Goal: Transaction & Acquisition: Purchase product/service

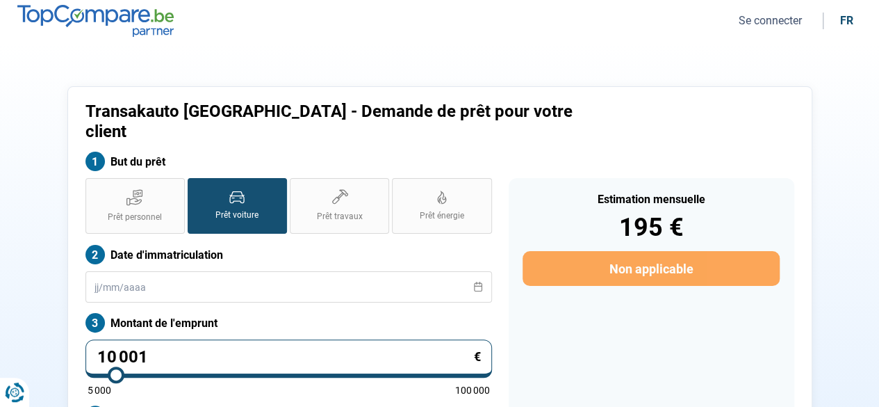
click at [765, 20] on button "Se connecter" at bounding box center [771, 20] width 72 height 15
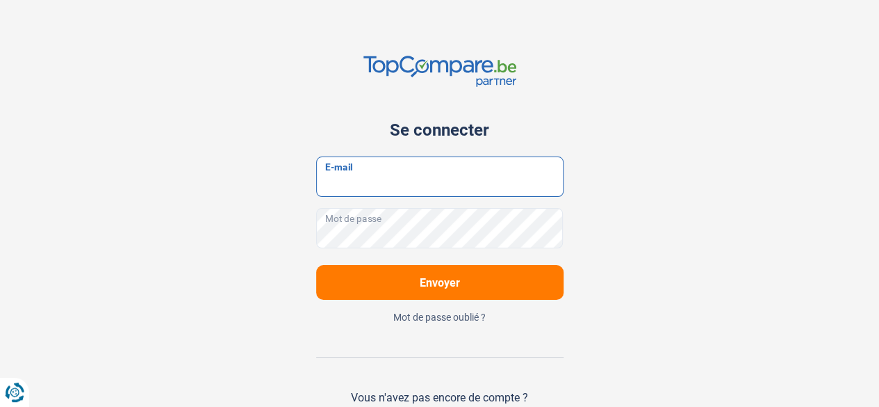
click at [470, 182] on input "E-mail" at bounding box center [439, 176] width 247 height 40
type input "[EMAIL_ADDRESS][DOMAIN_NAME]"
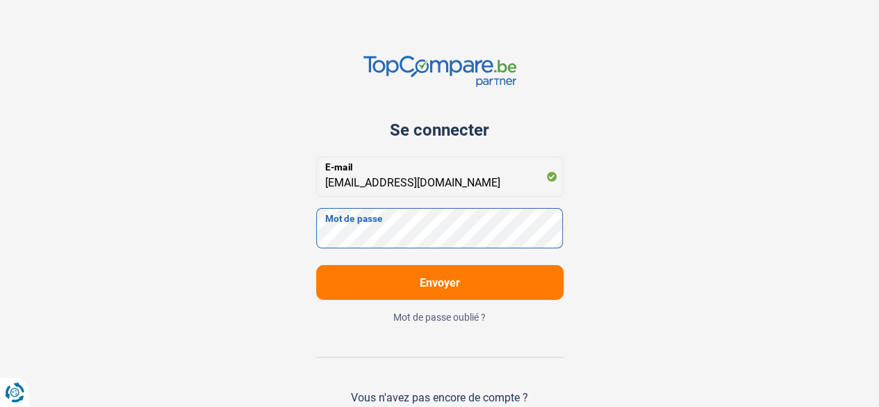
click at [316, 265] on button "Envoyer" at bounding box center [439, 282] width 247 height 35
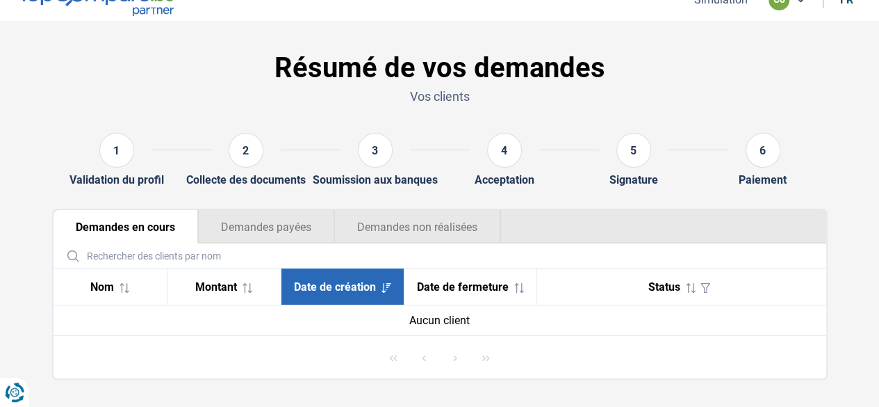
scroll to position [40, 0]
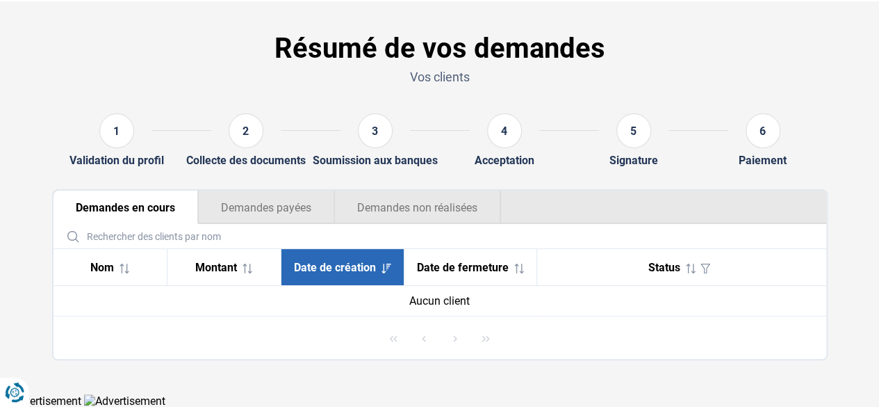
click at [260, 215] on button "Demandes payées" at bounding box center [266, 206] width 136 height 33
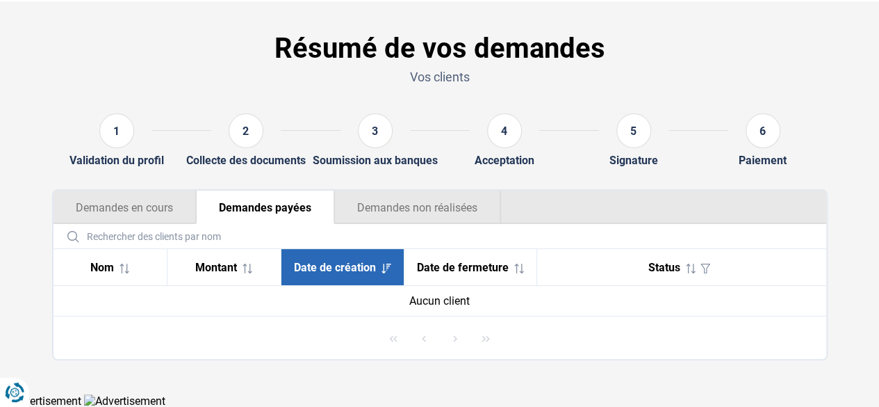
click at [421, 206] on button "Demandes non réalisées" at bounding box center [417, 206] width 167 height 33
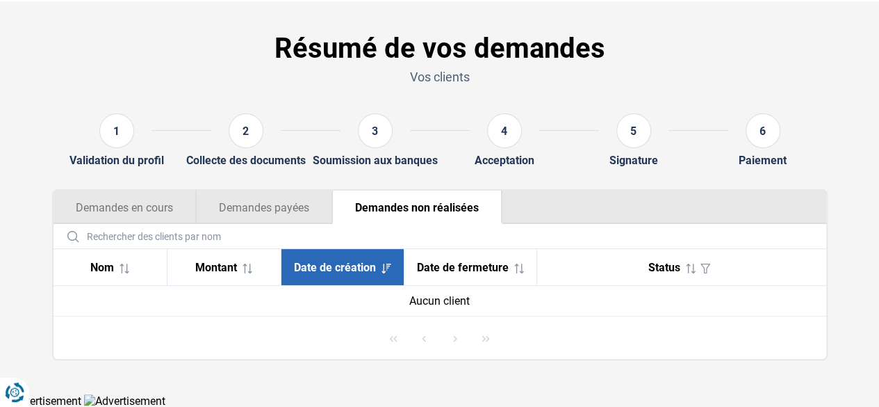
click at [167, 207] on button "Demandes en cours" at bounding box center [125, 206] width 142 height 33
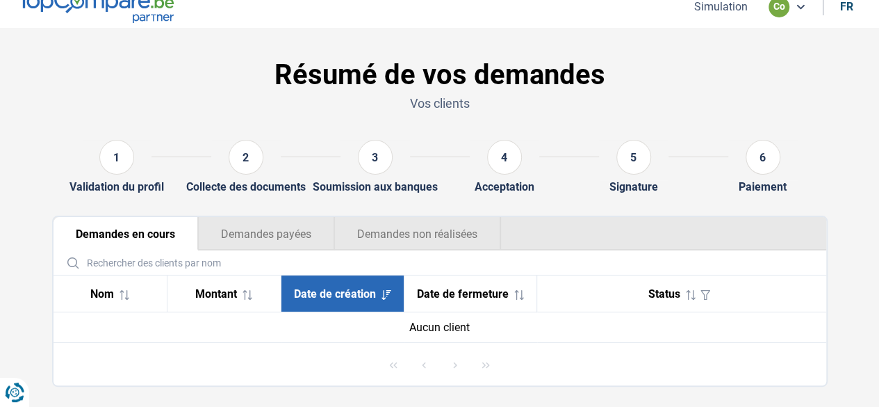
scroll to position [0, 0]
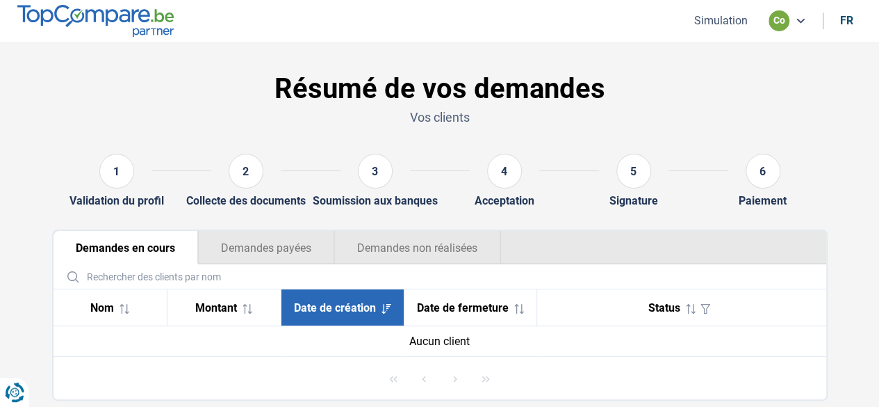
click at [724, 27] on button "Simulation" at bounding box center [721, 20] width 62 height 15
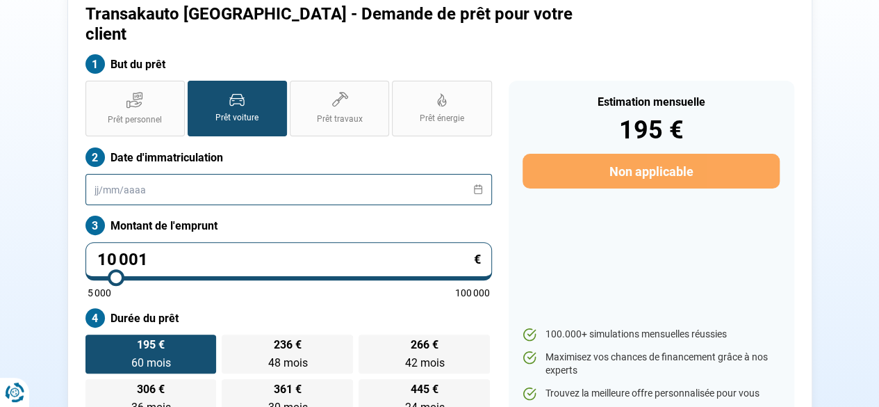
scroll to position [79, 0]
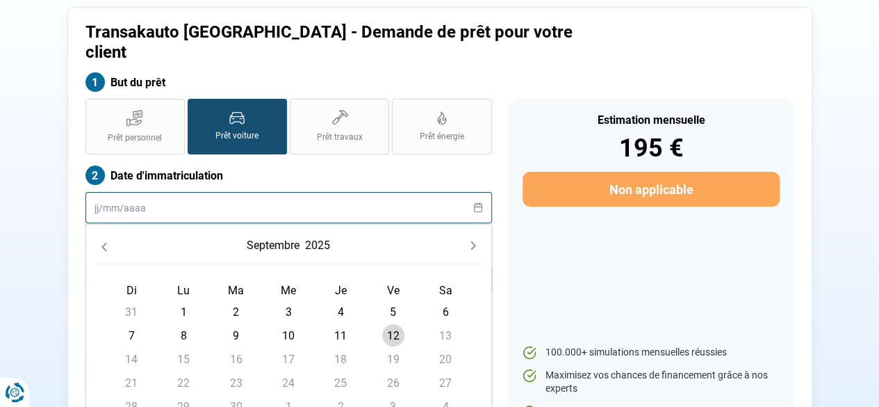
click at [261, 196] on input "text" at bounding box center [288, 207] width 407 height 31
click at [583, 253] on div "Estimation mensuelle 195 € Non applicable 100.000+ simulations mensuelles réuss…" at bounding box center [652, 267] width 286 height 337
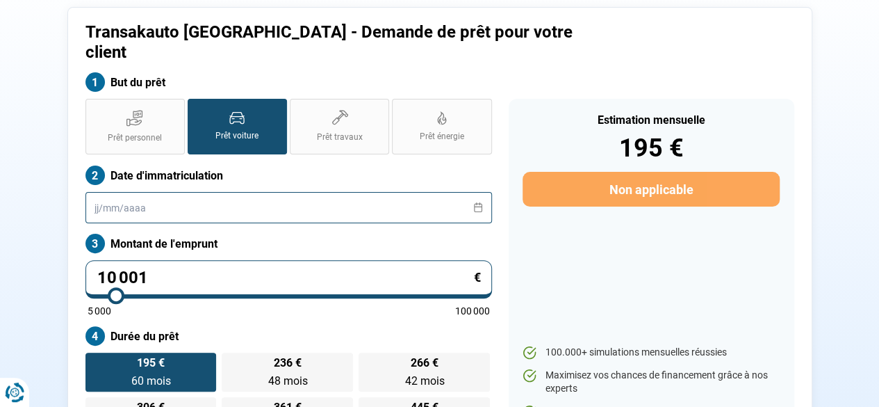
click at [353, 192] on input "text" at bounding box center [288, 207] width 407 height 31
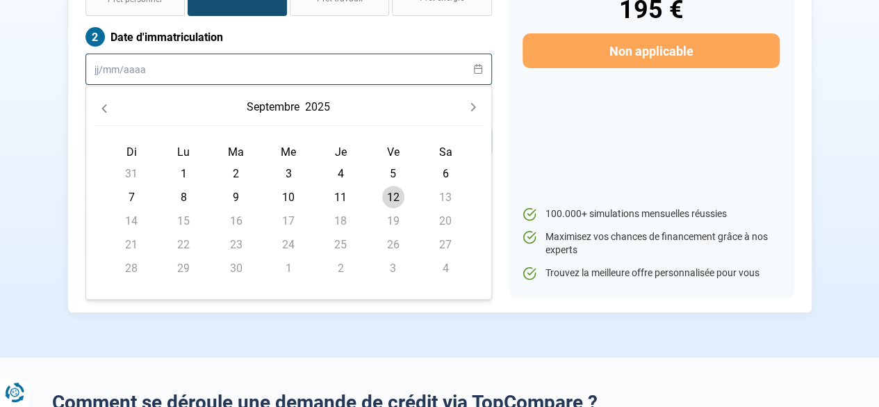
scroll to position [218, 0]
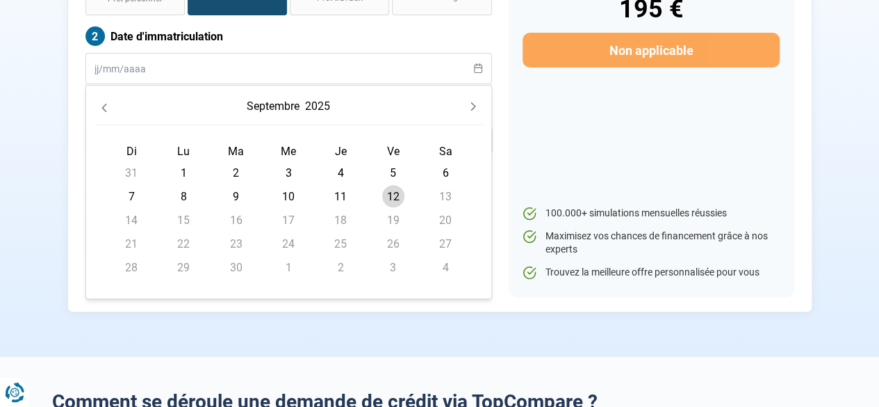
click at [97, 97] on button "Previous Month" at bounding box center [104, 106] width 19 height 19
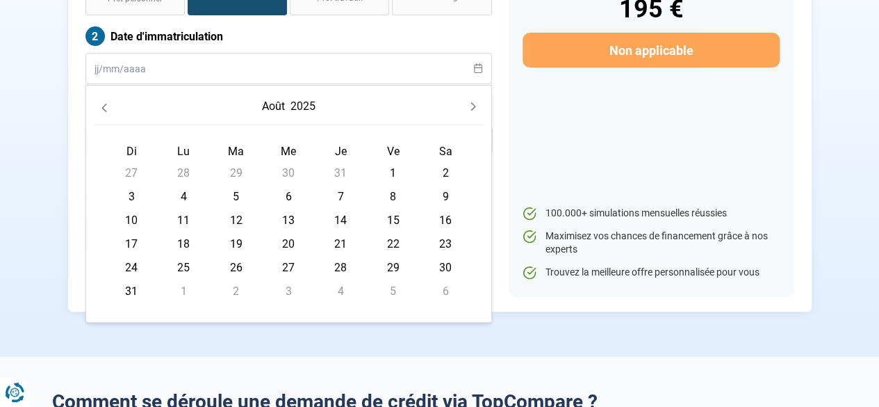
click at [97, 97] on button "Previous Month" at bounding box center [104, 106] width 19 height 19
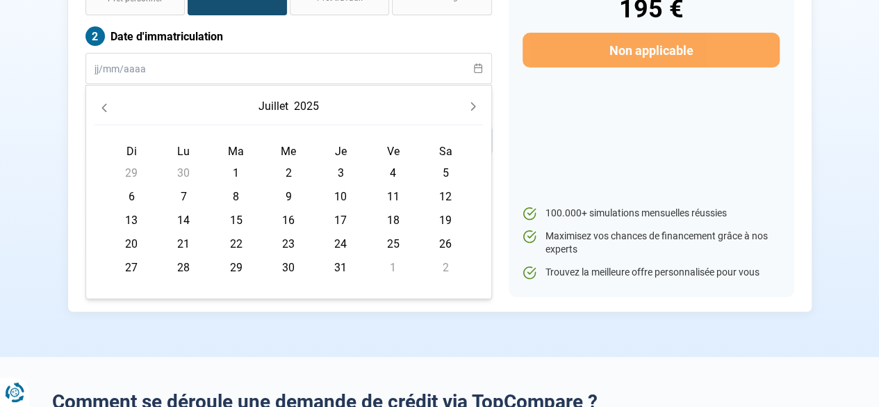
click at [297, 161] on span "2" at bounding box center [288, 172] width 22 height 22
type input "[DATE]"
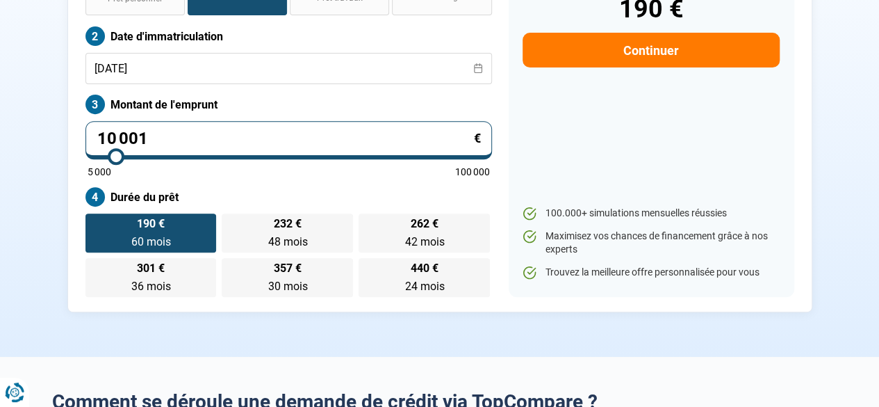
drag, startPoint x: 315, startPoint y: 123, endPoint x: 1, endPoint y: 141, distance: 313.9
click at [0, 140] on section "Transakauto [GEOGRAPHIC_DATA] - Demande de prêt pour votre client But du prêt P…" at bounding box center [439, 89] width 879 height 533
type input "5"
type input "5000"
type input "51"
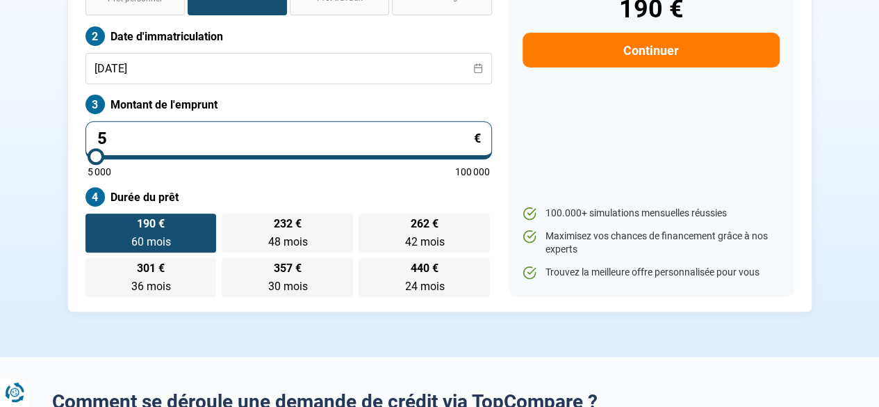
type input "5000"
type input "515"
type input "5000"
type input "5 150"
type input "5250"
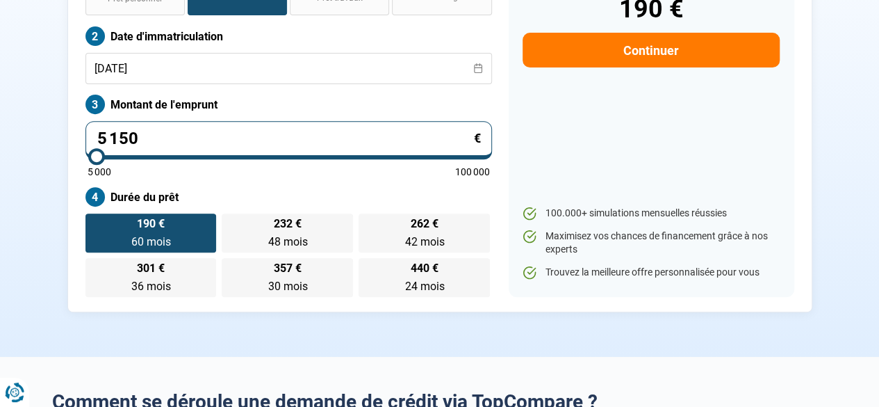
type input "51 500"
type input "51500"
type input "51 500"
radio input "false"
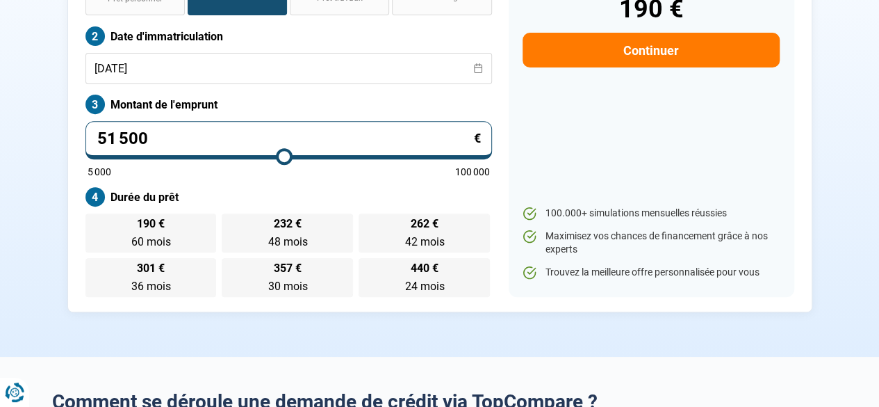
click at [553, 119] on div "Estimation mensuelle 190 € Continuer 100.000+ simulations mensuelles réussies M…" at bounding box center [652, 128] width 286 height 337
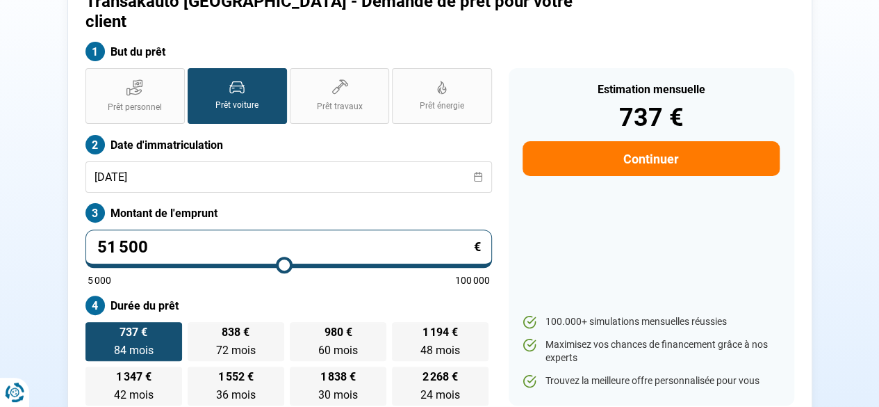
scroll to position [79, 0]
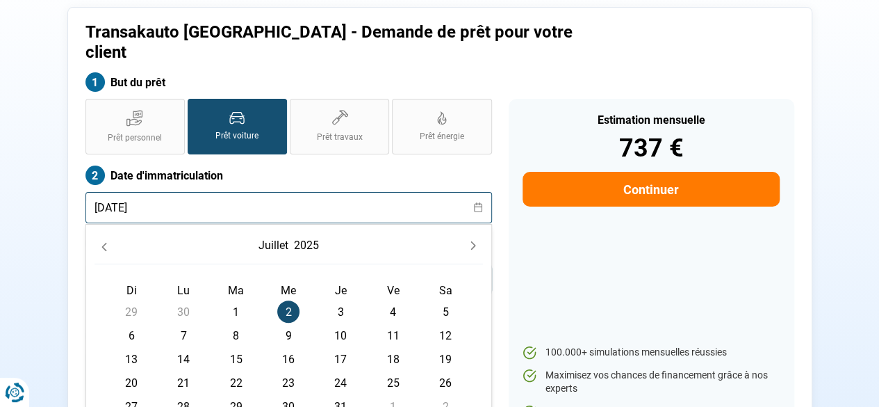
click at [206, 192] on input "[DATE]" at bounding box center [288, 207] width 407 height 31
click at [128, 324] on span "6" at bounding box center [131, 335] width 22 height 22
type input "[DATE]"
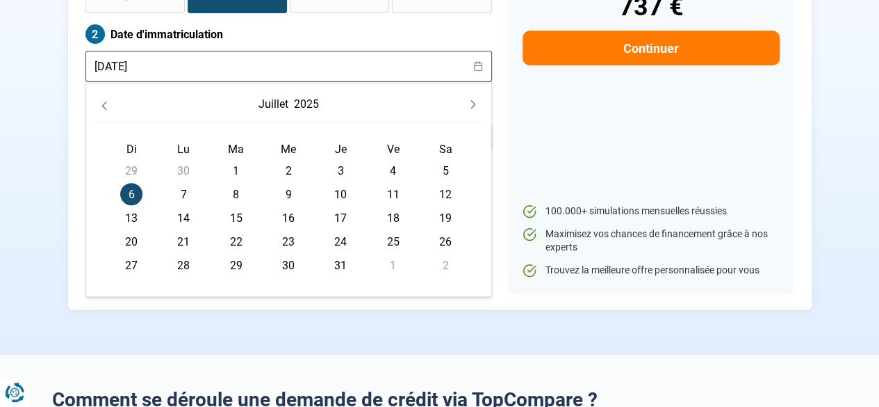
scroll to position [26, 0]
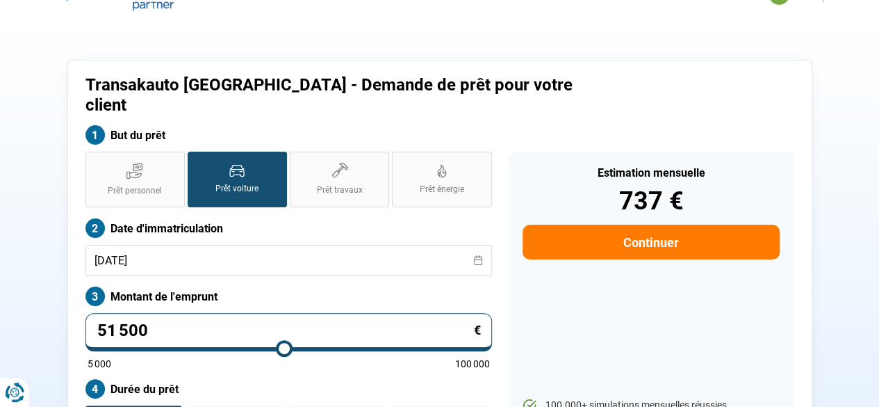
click at [420, 218] on label "Date d'immatriculation" at bounding box center [288, 227] width 407 height 19
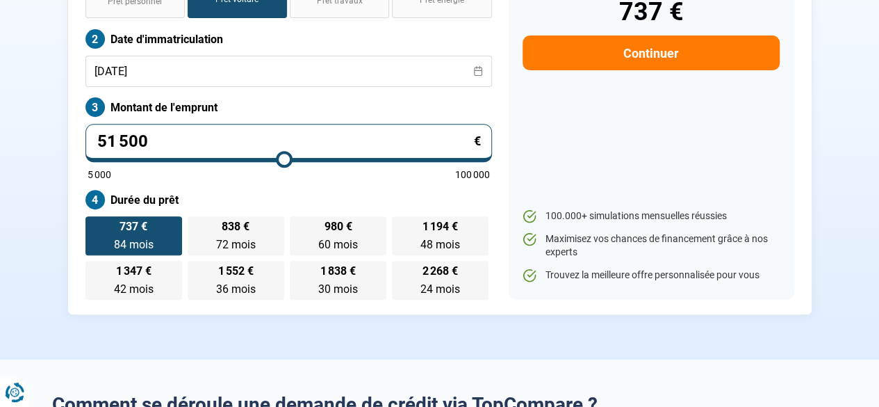
scroll to position [235, 0]
